Goal: Information Seeking & Learning: Learn about a topic

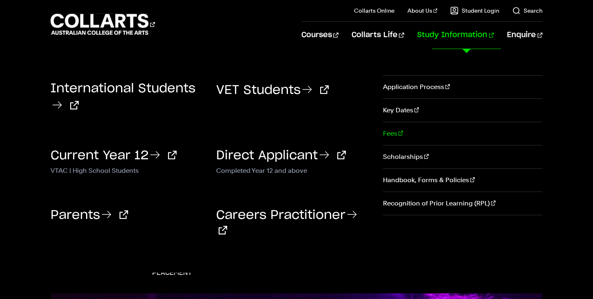
click at [395, 131] on link "Fees" at bounding box center [463, 133] width 160 height 23
click at [401, 156] on link "Scholarships" at bounding box center [463, 156] width 160 height 23
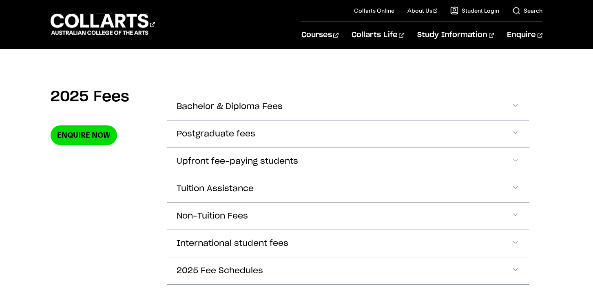
scroll to position [268, 0]
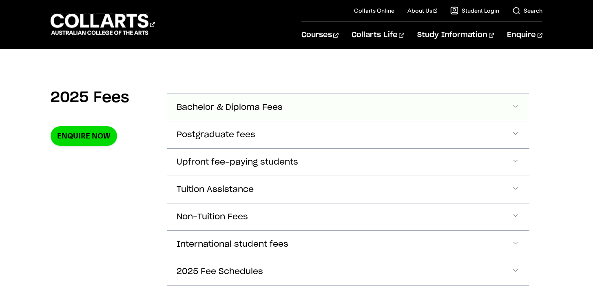
click at [251, 107] on span "Bachelor & Diploma Fees" at bounding box center [230, 107] width 106 height 9
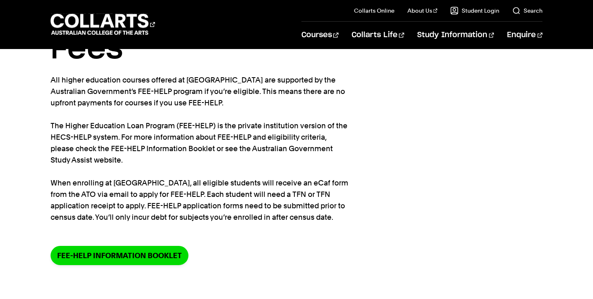
scroll to position [0, 0]
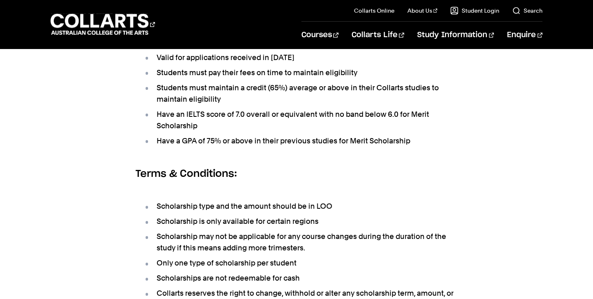
scroll to position [544, 0]
